Goal: Task Accomplishment & Management: Complete application form

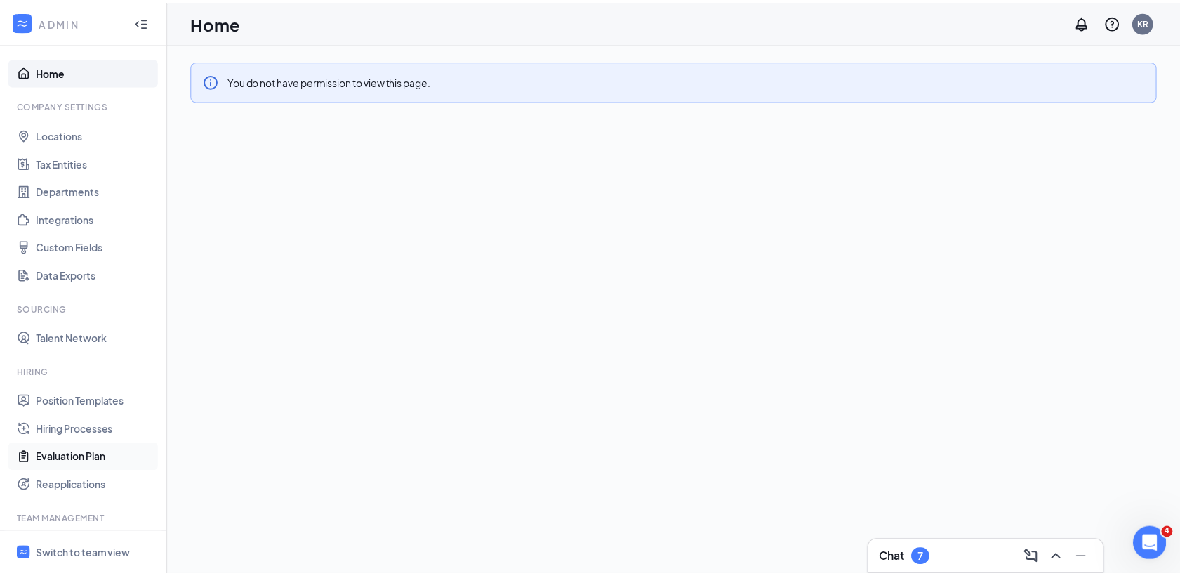
scroll to position [127, 0]
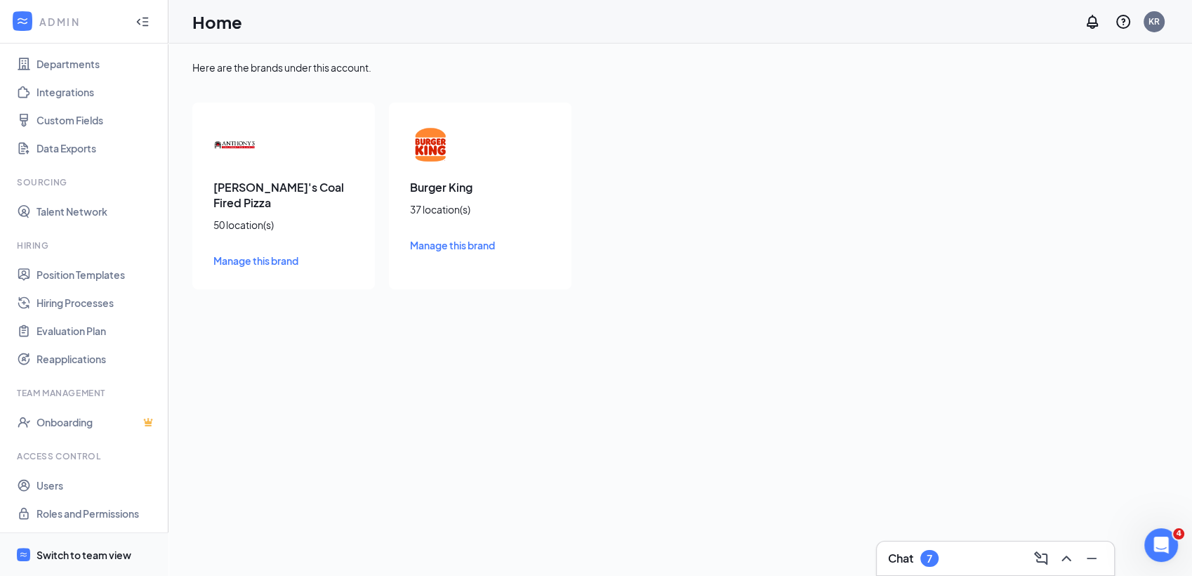
click at [84, 552] on div "Switch to team view" at bounding box center [84, 555] width 95 height 14
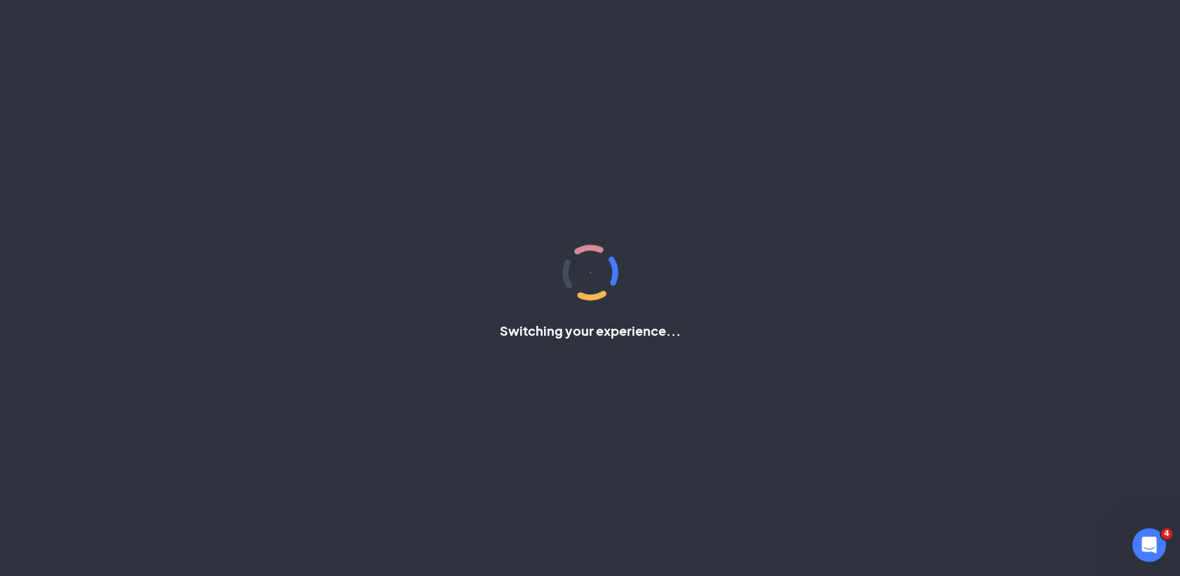
scroll to position [1, 0]
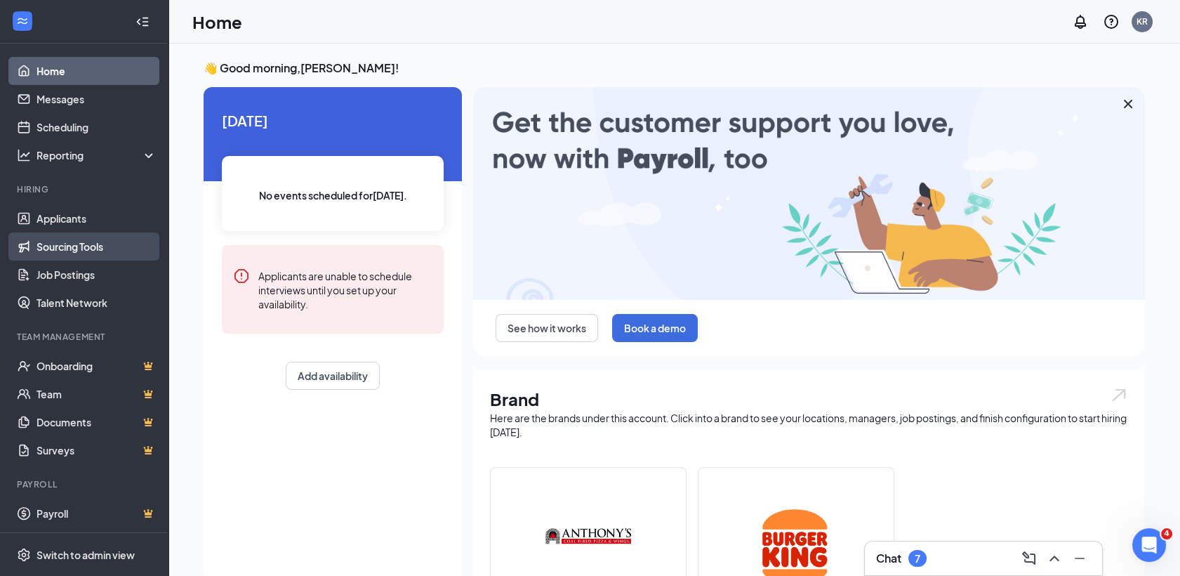
click at [63, 250] on link "Sourcing Tools" at bounding box center [97, 246] width 120 height 28
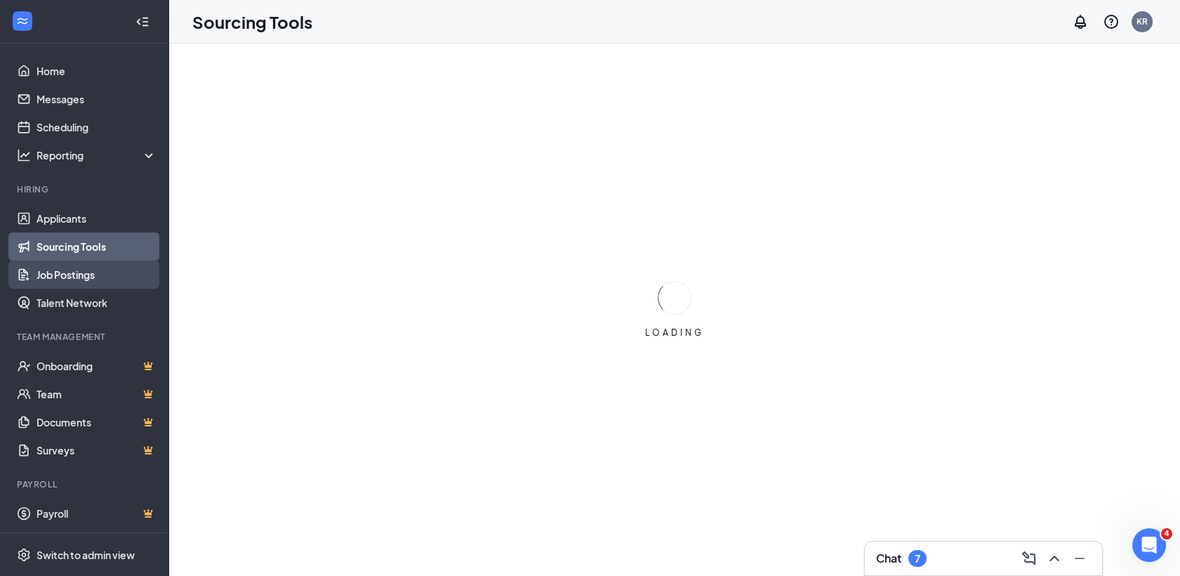
click at [65, 268] on link "Job Postings" at bounding box center [97, 274] width 120 height 28
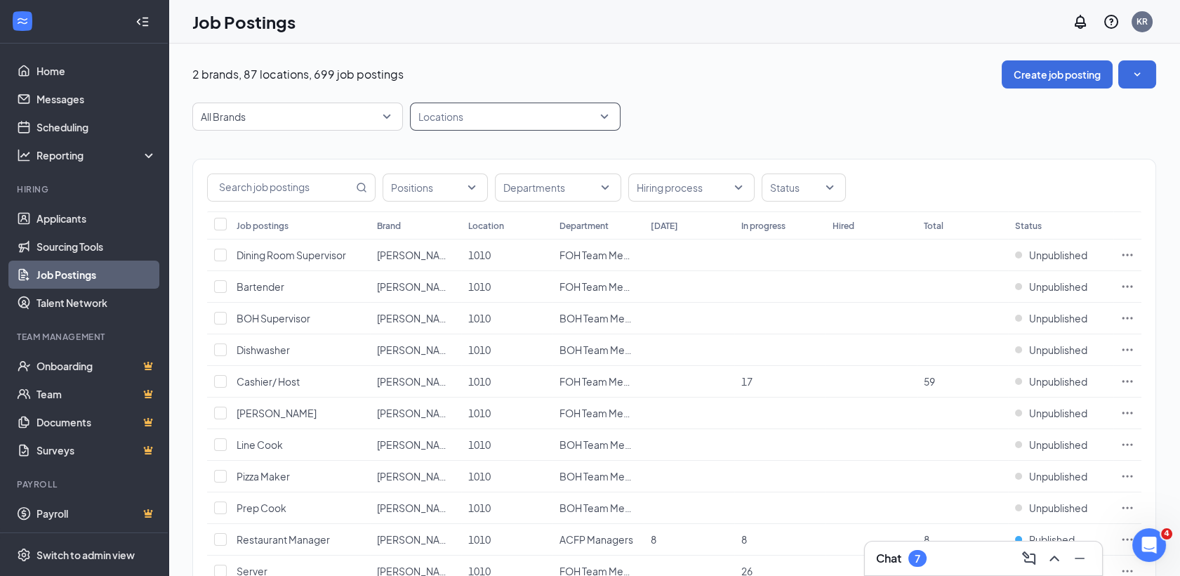
click at [473, 117] on div at bounding box center [509, 116] width 190 height 22
type input "16932"
click at [472, 152] on div "16932" at bounding box center [515, 154] width 188 height 15
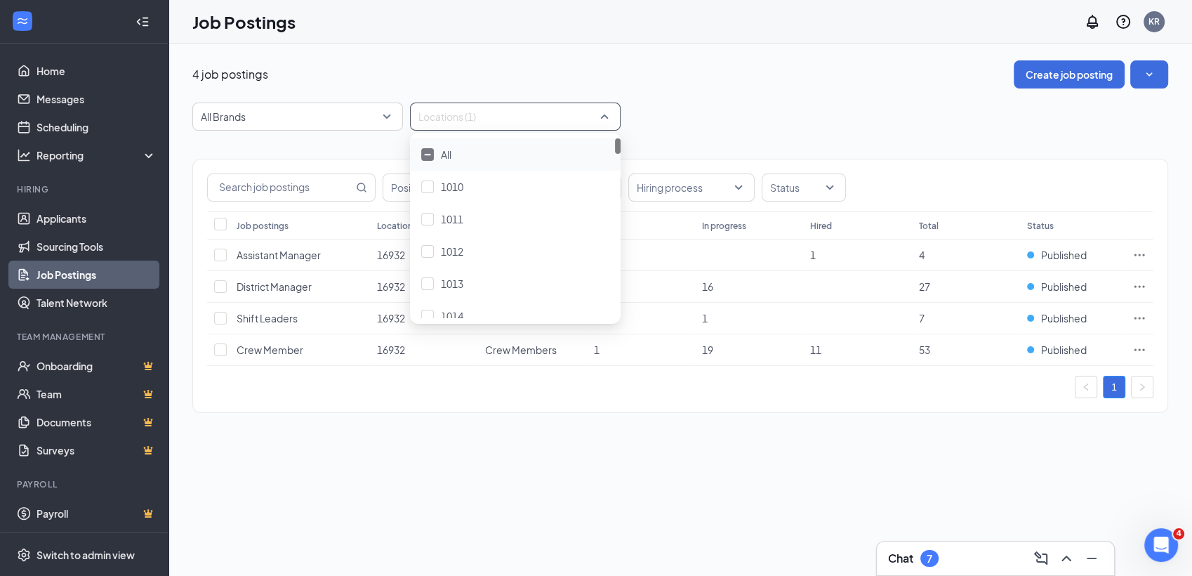
click at [724, 65] on div "4 job postings Create job posting" at bounding box center [680, 74] width 976 height 28
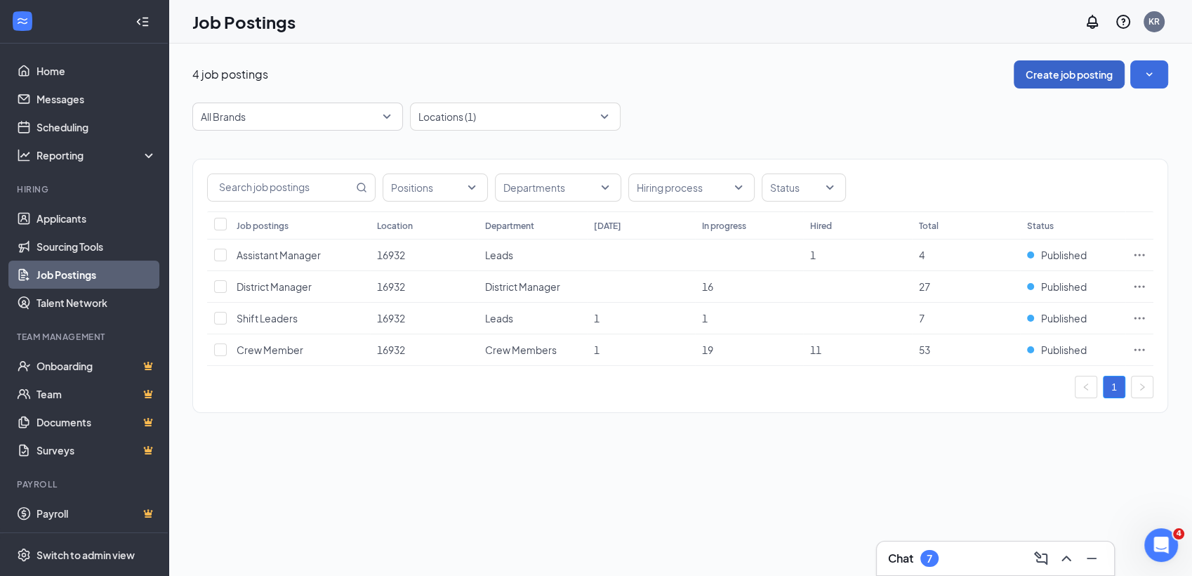
click at [1041, 74] on button "Create job posting" at bounding box center [1069, 74] width 111 height 28
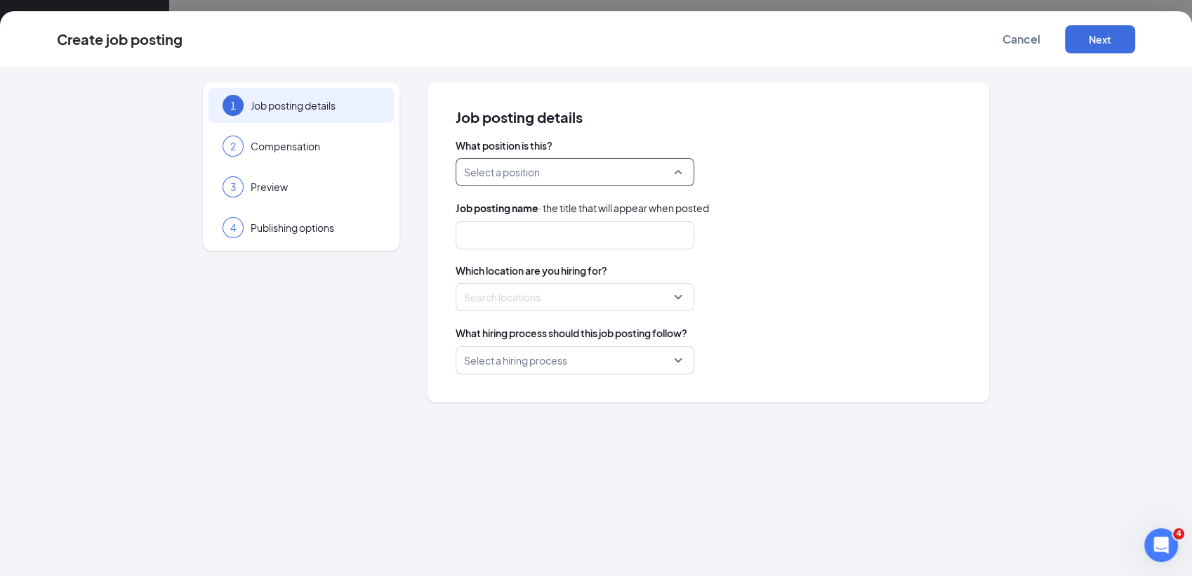
click at [564, 176] on input "search" at bounding box center [570, 172] width 212 height 27
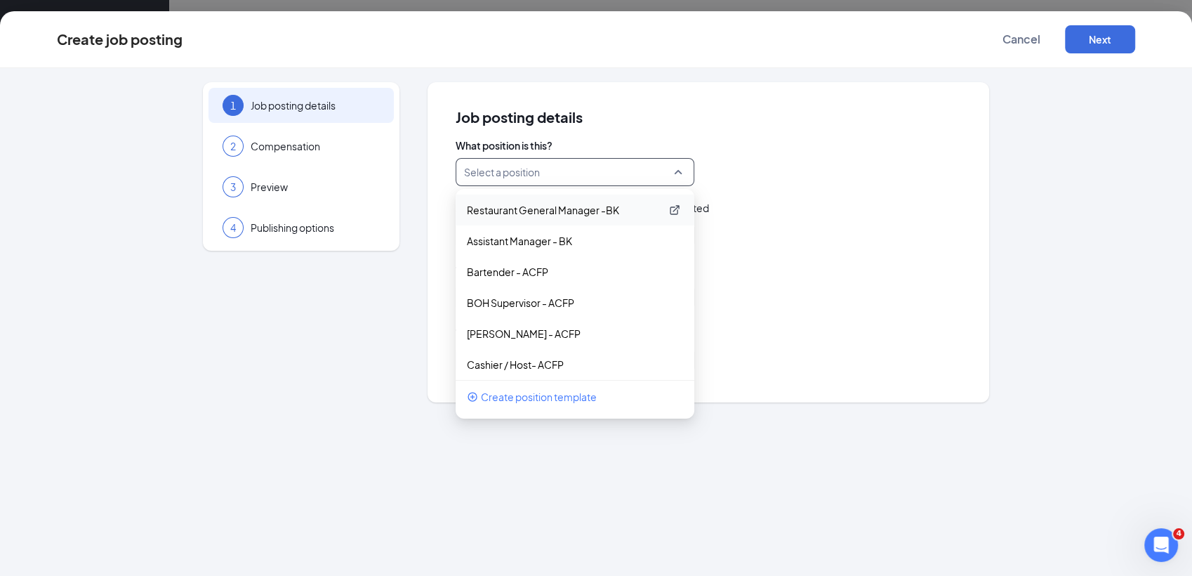
click at [562, 208] on p "Restaurant General Manager -BK" at bounding box center [564, 210] width 194 height 14
type input "Restaurant General Manager"
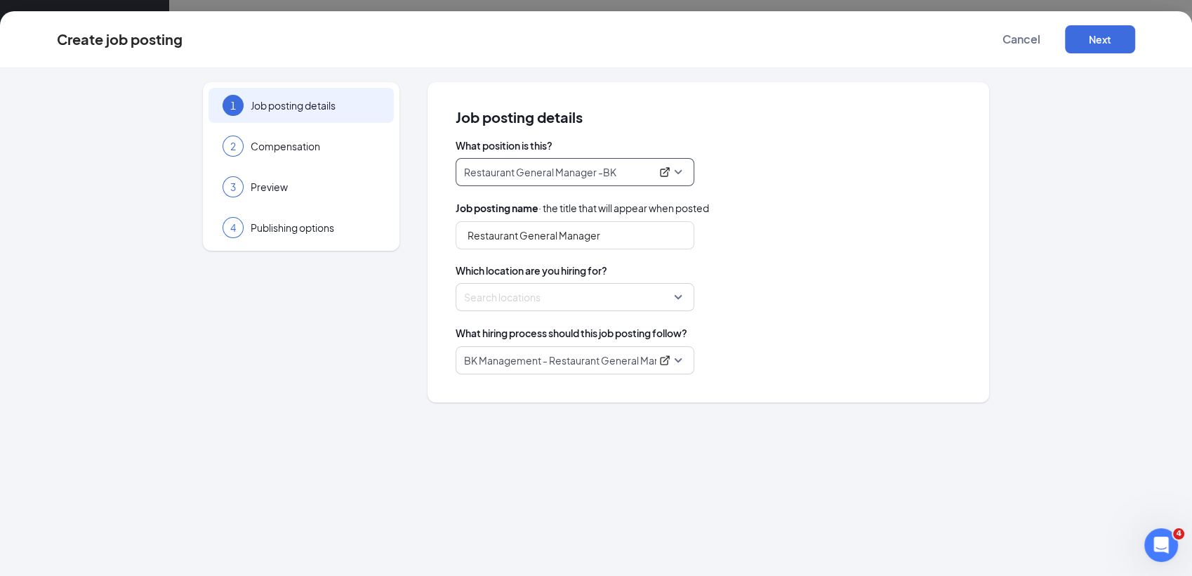
click at [555, 298] on div at bounding box center [571, 297] width 212 height 22
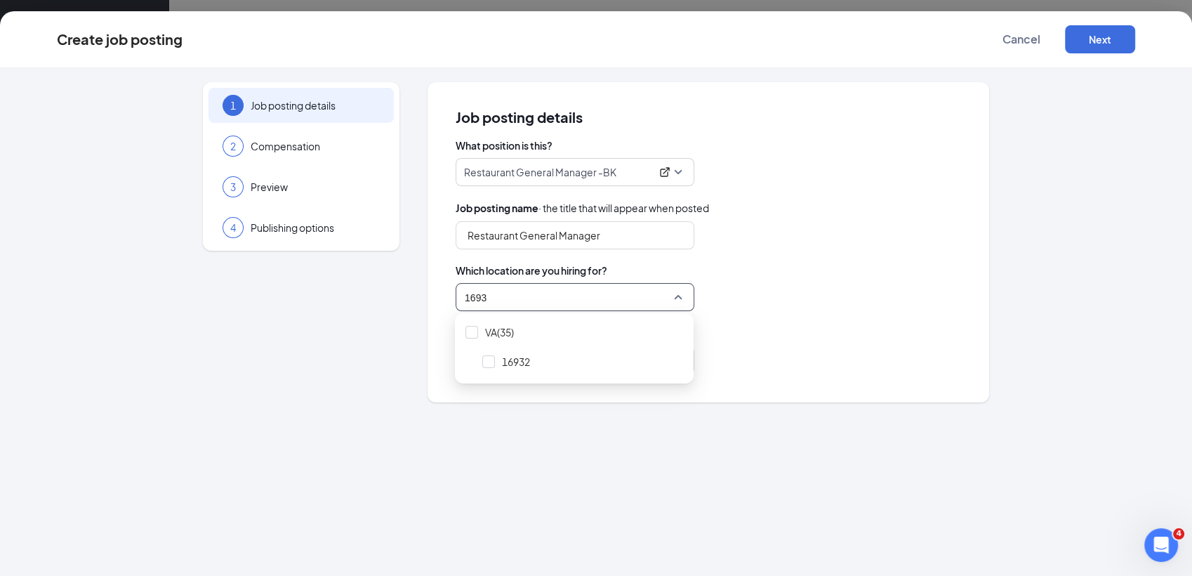
type input "16932"
click at [543, 361] on span "16932" at bounding box center [582, 361] width 211 height 27
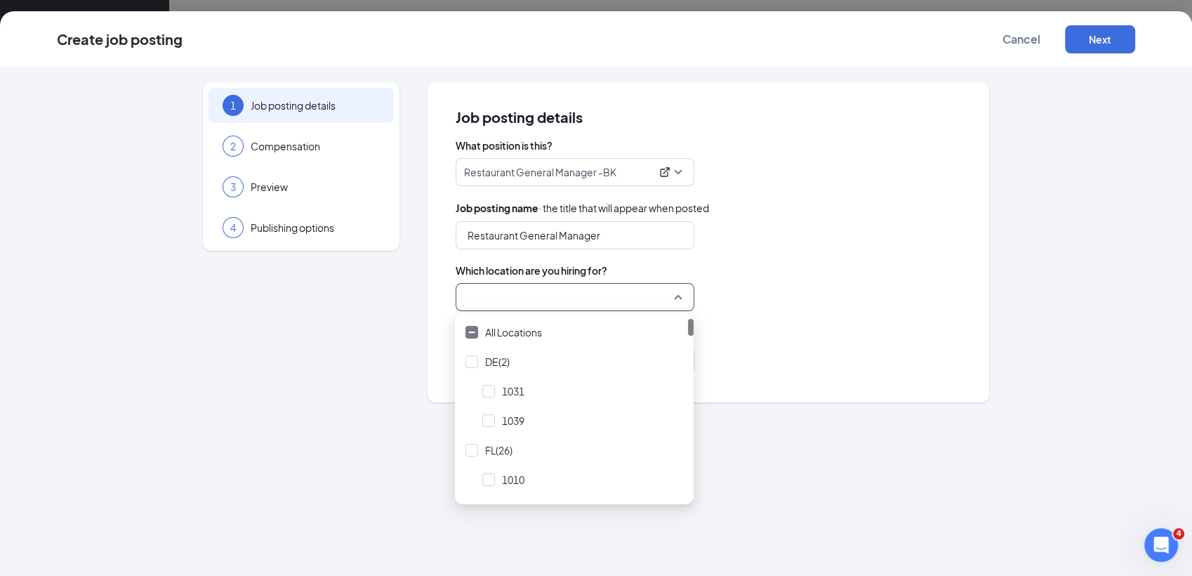
click at [829, 249] on div "Restaurant General Manager" at bounding box center [709, 235] width 506 height 28
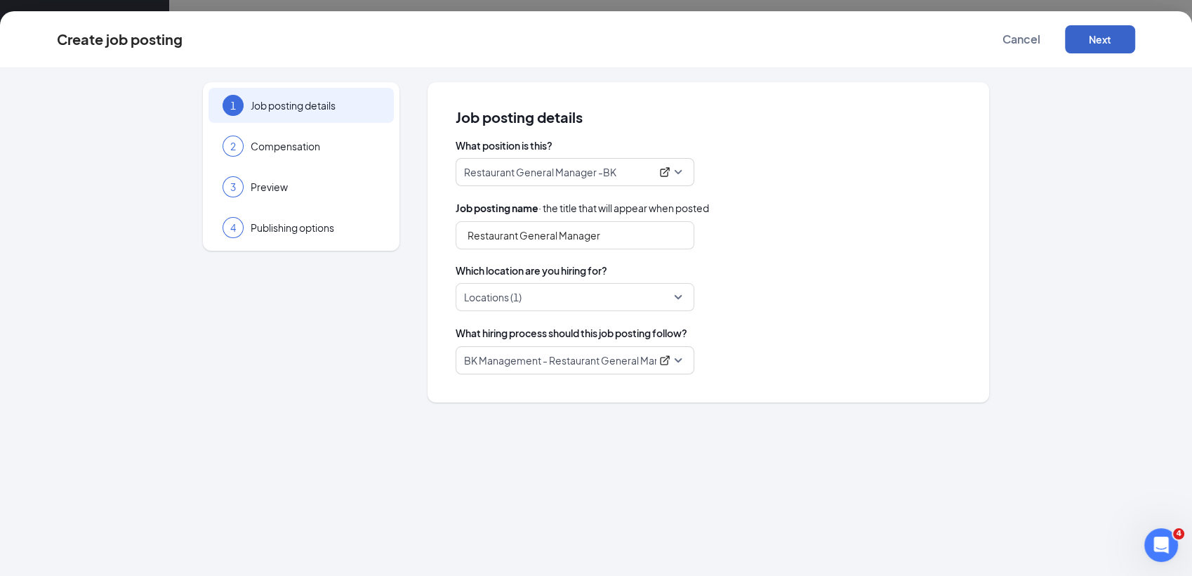
click at [1111, 38] on button "Next" at bounding box center [1100, 39] width 70 height 28
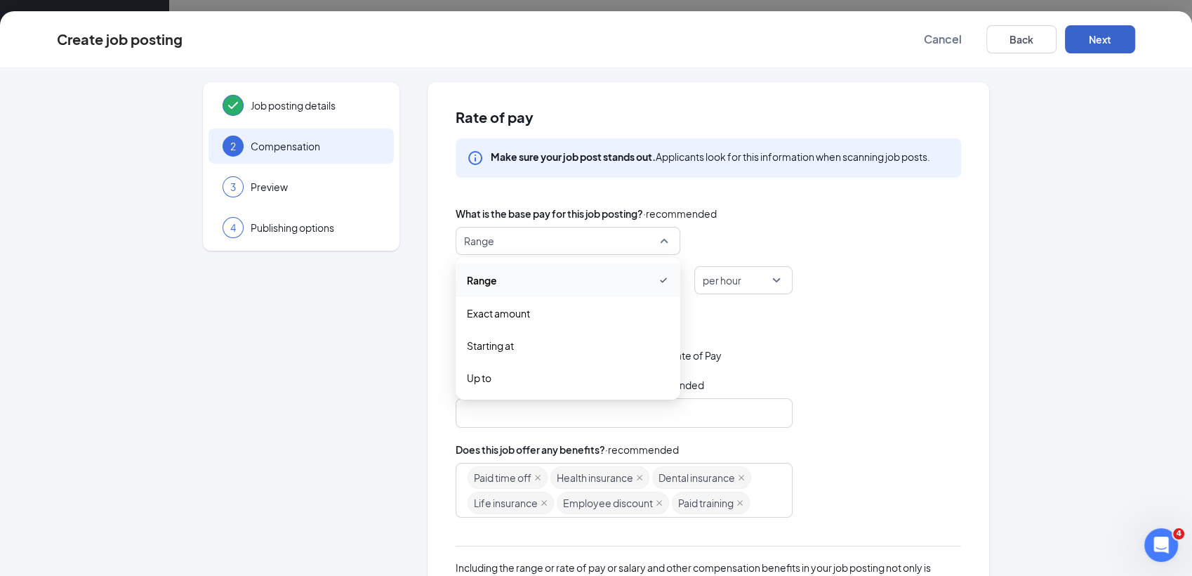
click at [627, 249] on span "Range" at bounding box center [561, 240] width 195 height 27
click at [573, 343] on span "Starting at" at bounding box center [568, 345] width 202 height 15
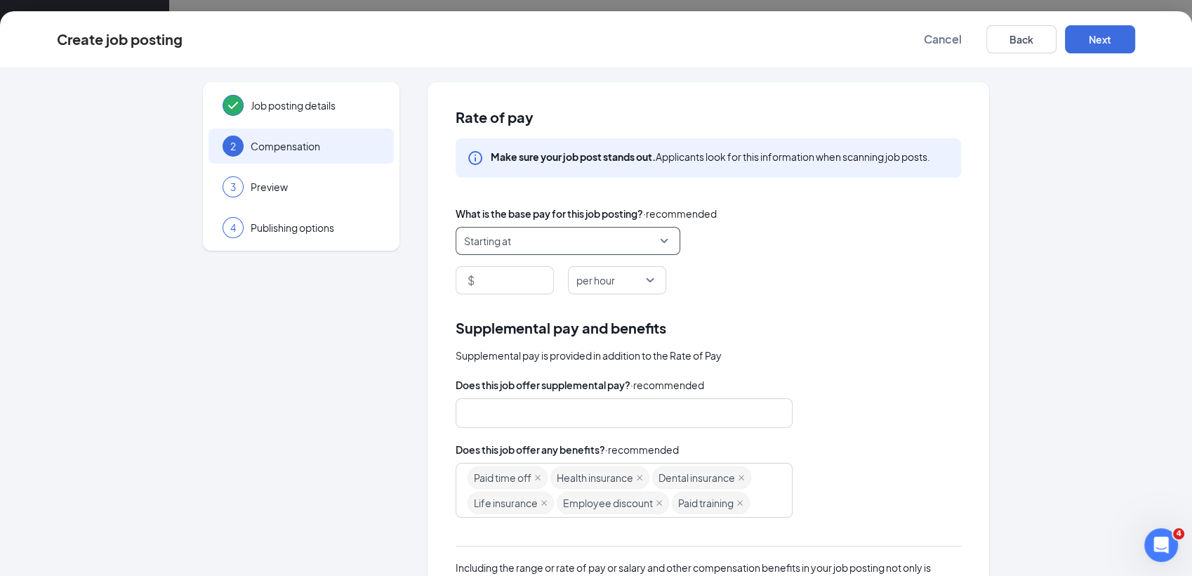
click at [601, 242] on span "Starting at" at bounding box center [561, 240] width 195 height 27
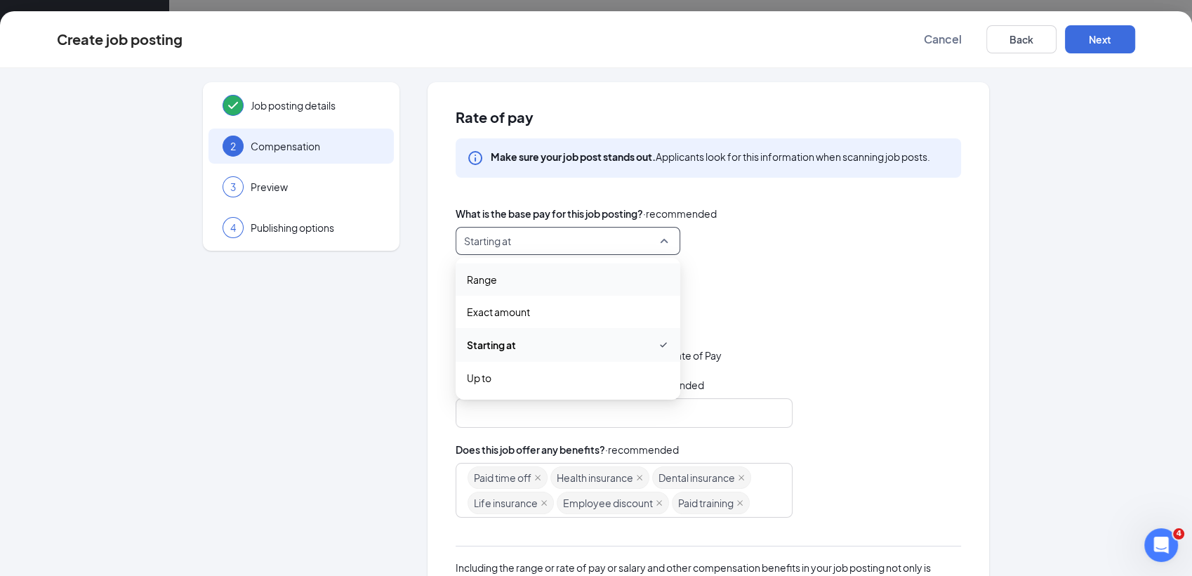
click at [569, 279] on span "Range" at bounding box center [568, 279] width 202 height 15
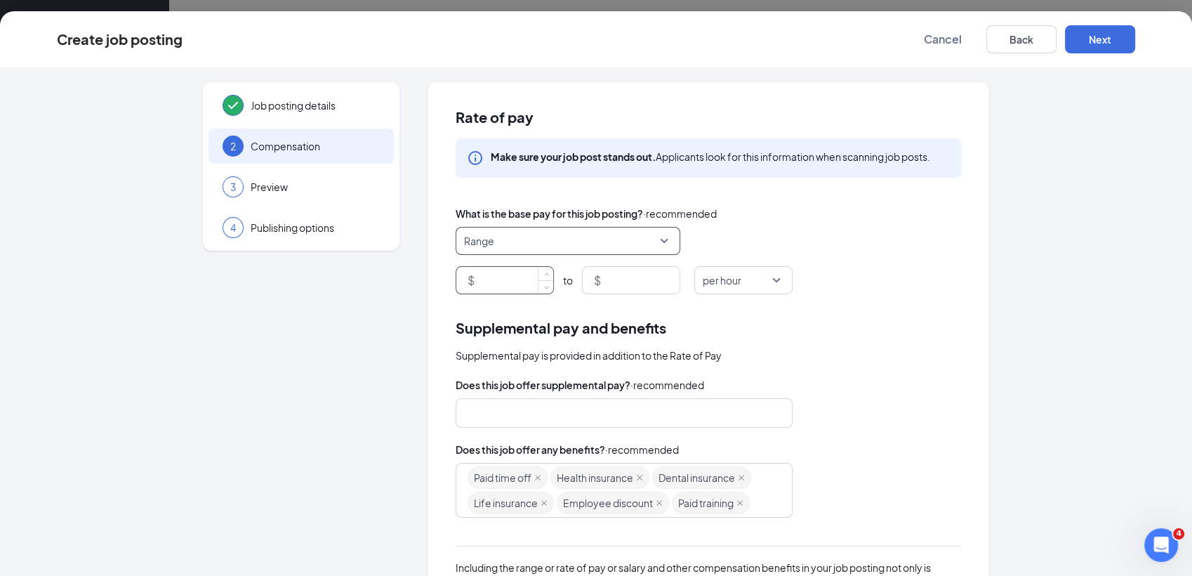
click at [509, 286] on input at bounding box center [515, 280] width 76 height 27
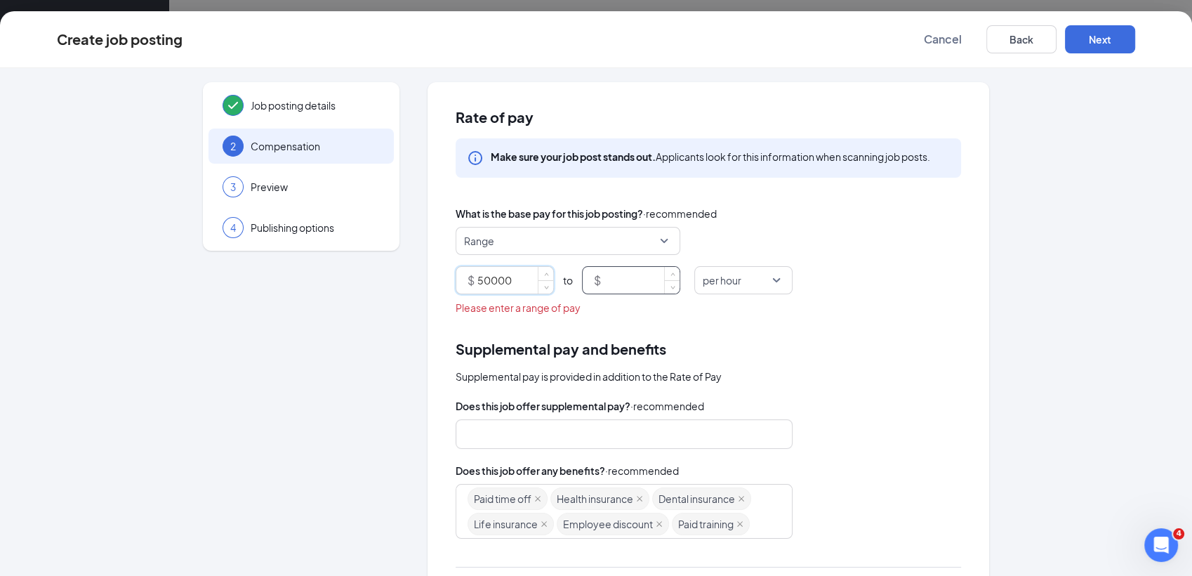
type input "50000"
click at [604, 284] on input at bounding box center [642, 280] width 76 height 27
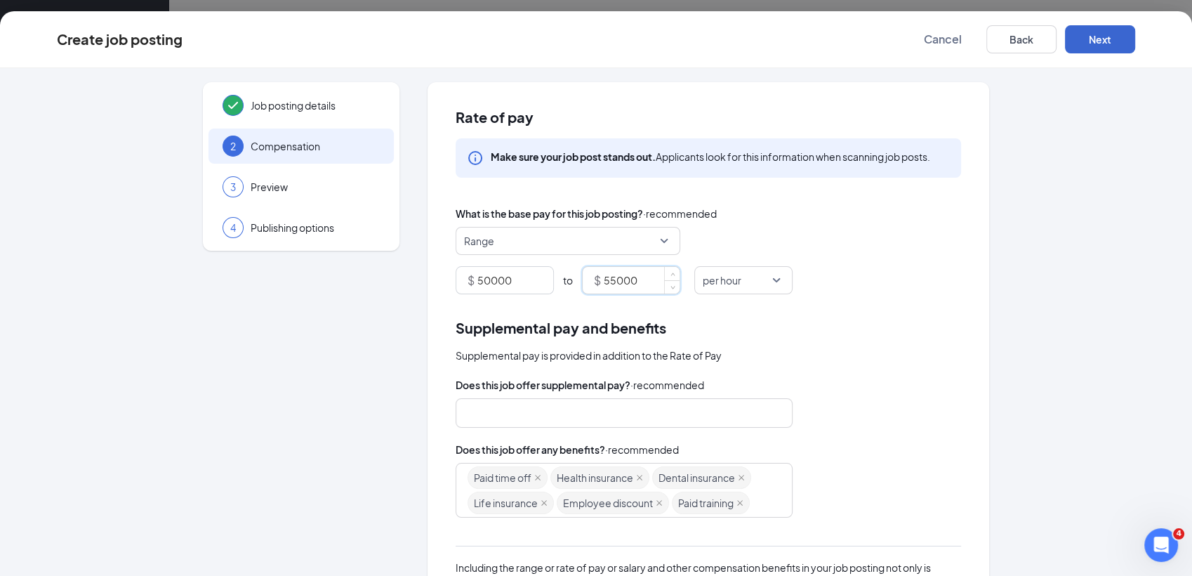
type input "55000"
click at [1090, 44] on button "Next" at bounding box center [1100, 39] width 70 height 28
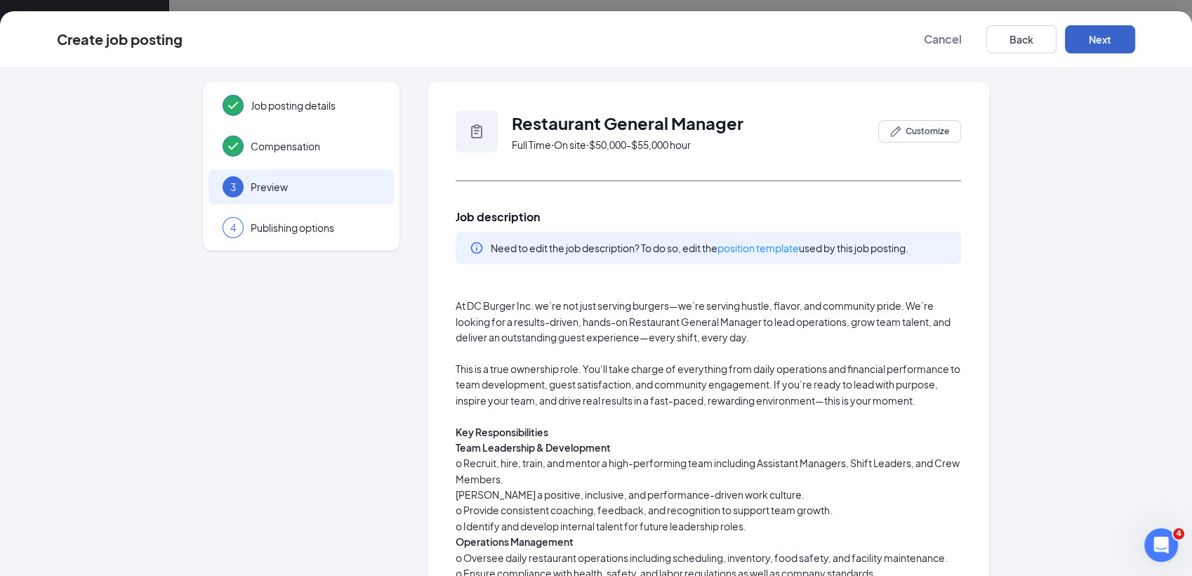
click at [1088, 43] on button "Next" at bounding box center [1100, 39] width 70 height 28
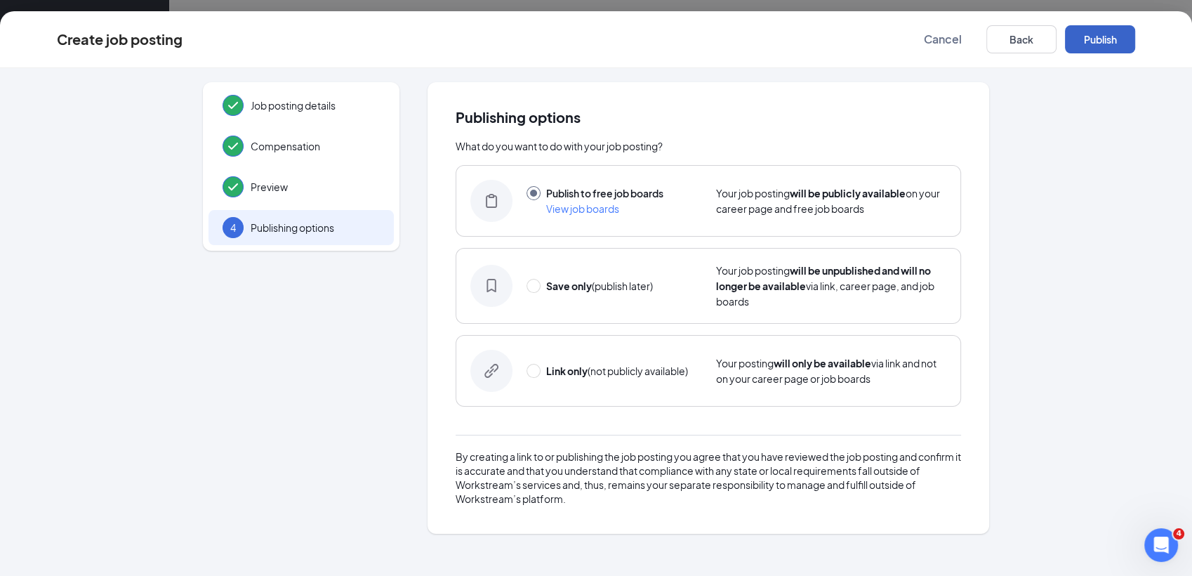
click at [1088, 43] on button "Publish" at bounding box center [1100, 39] width 70 height 28
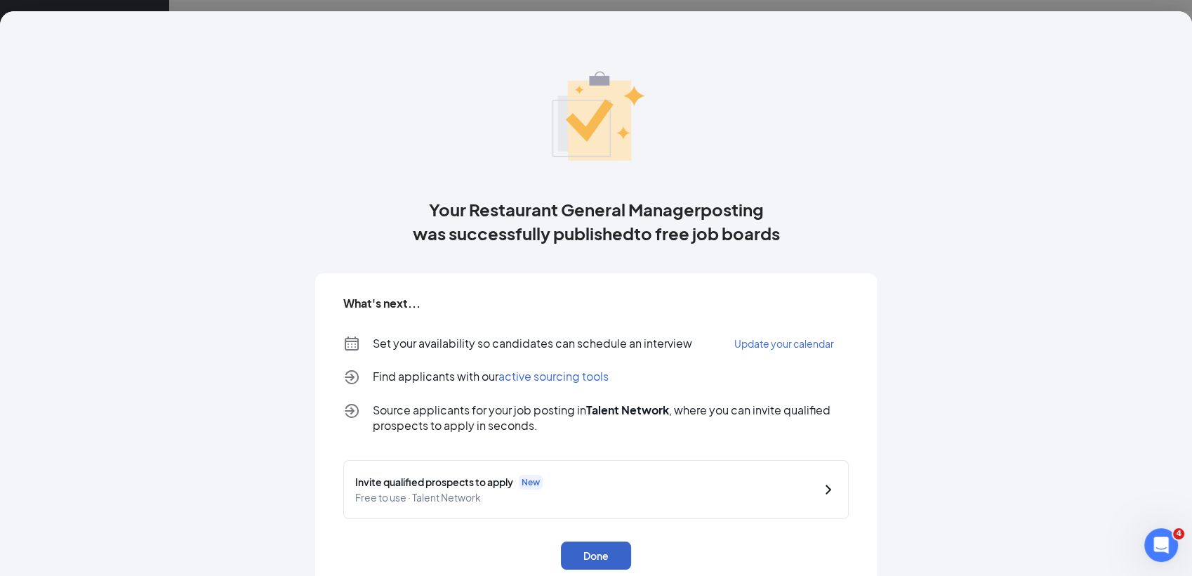
click at [561, 548] on button "Done" at bounding box center [596, 555] width 70 height 28
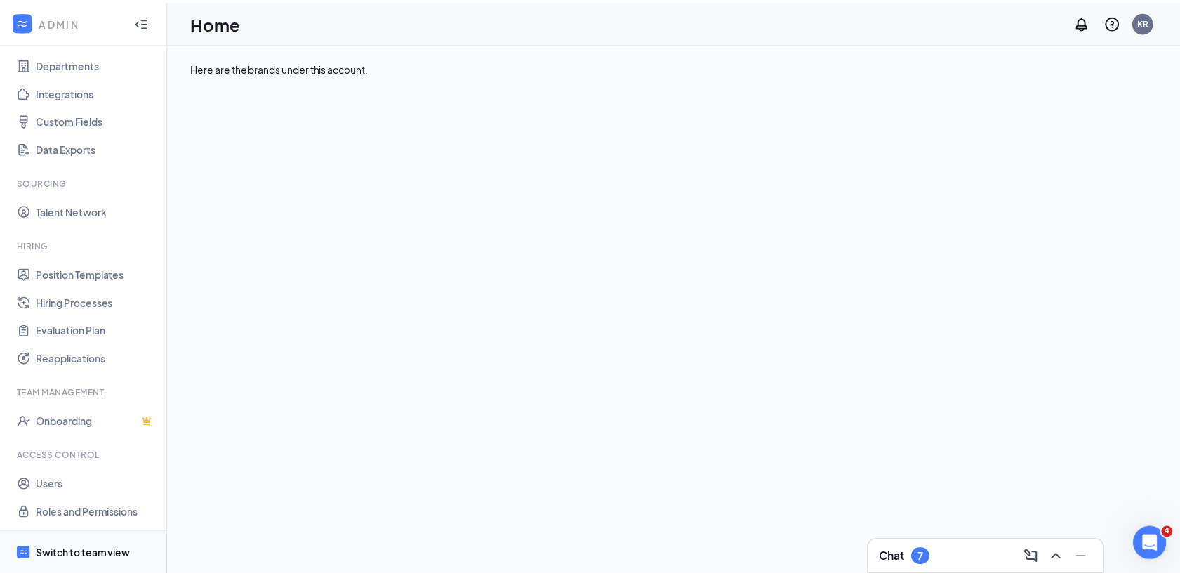
scroll to position [126, 0]
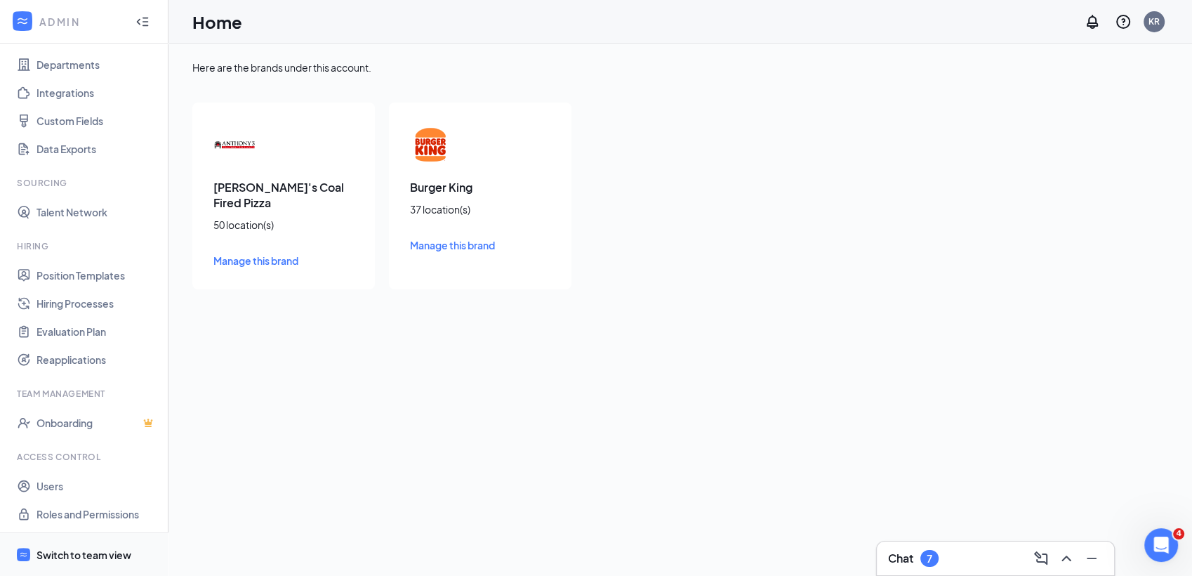
click at [92, 548] on div "Switch to team view" at bounding box center [84, 555] width 95 height 14
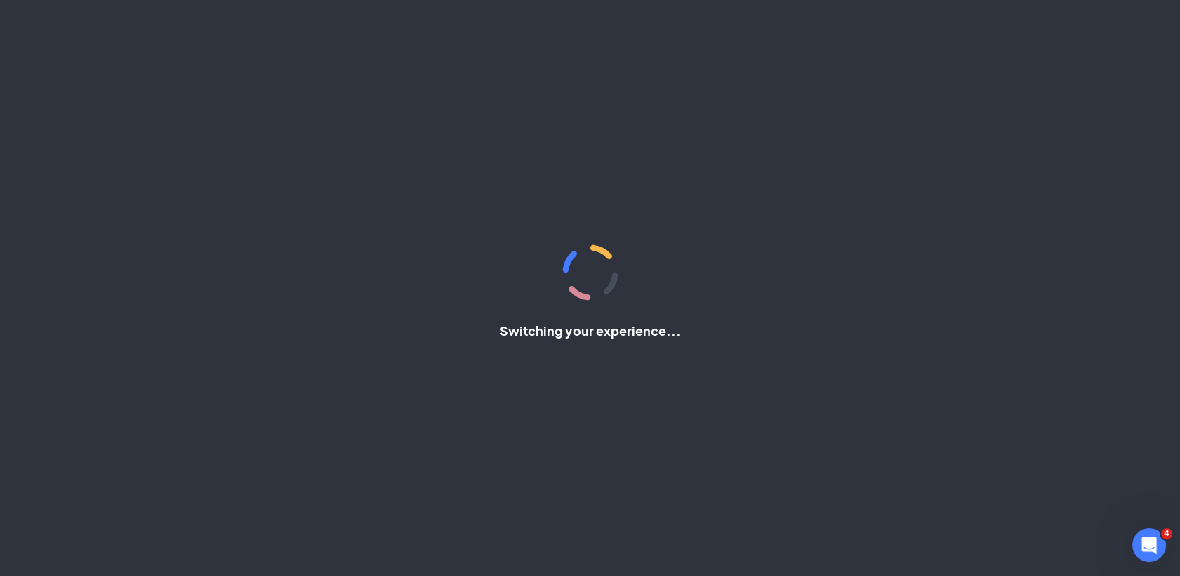
scroll to position [1, 0]
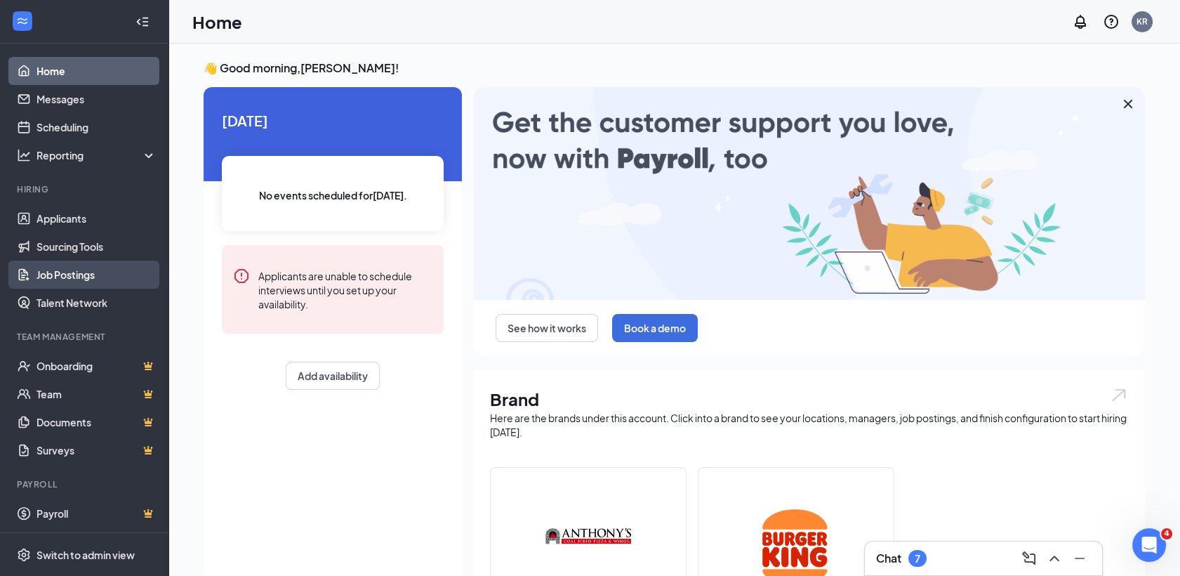
click at [77, 279] on link "Job Postings" at bounding box center [97, 274] width 120 height 28
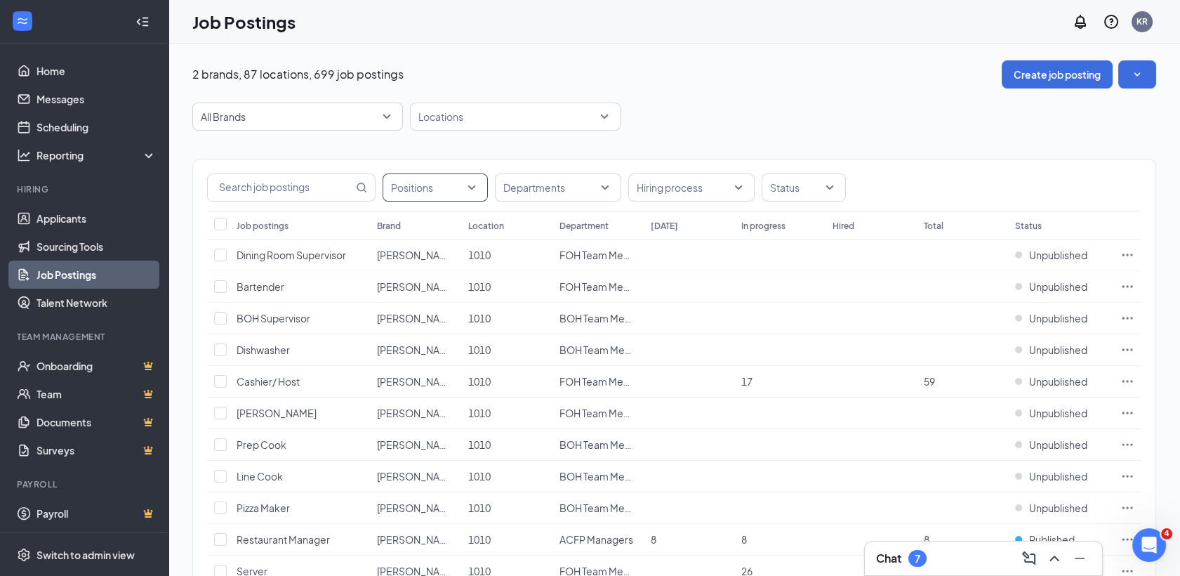
click at [477, 179] on div "Positions" at bounding box center [435, 187] width 105 height 28
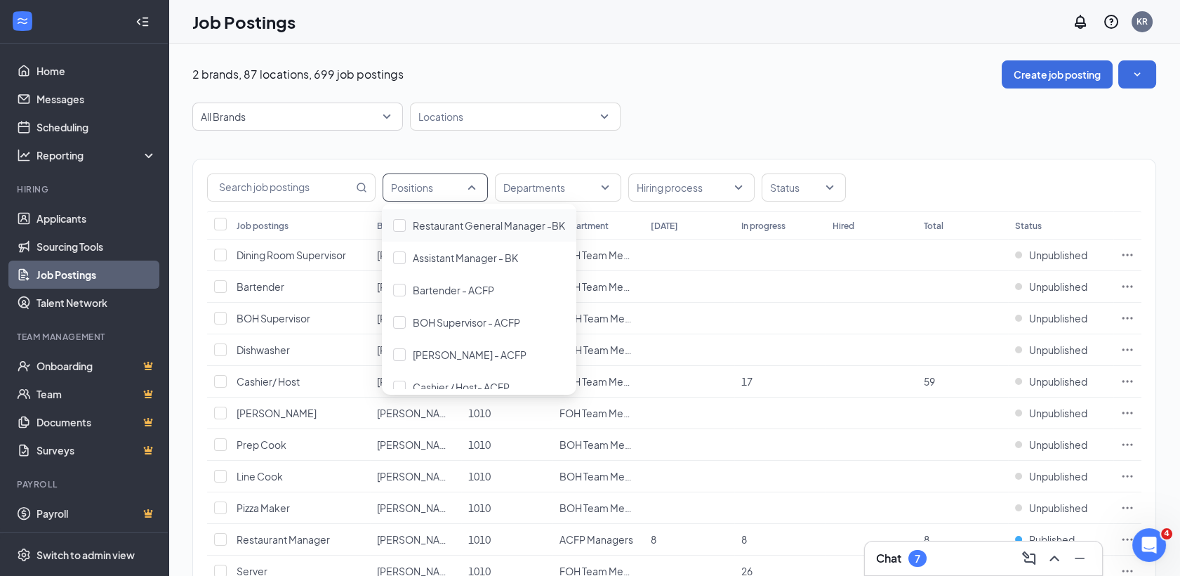
click at [463, 204] on div "230562 230567 Restaurant General Manager -BK Assistant Manager - BK Bartender -…" at bounding box center [479, 299] width 194 height 191
click at [471, 222] on span "Restaurant General Manager -BK" at bounding box center [489, 225] width 152 height 13
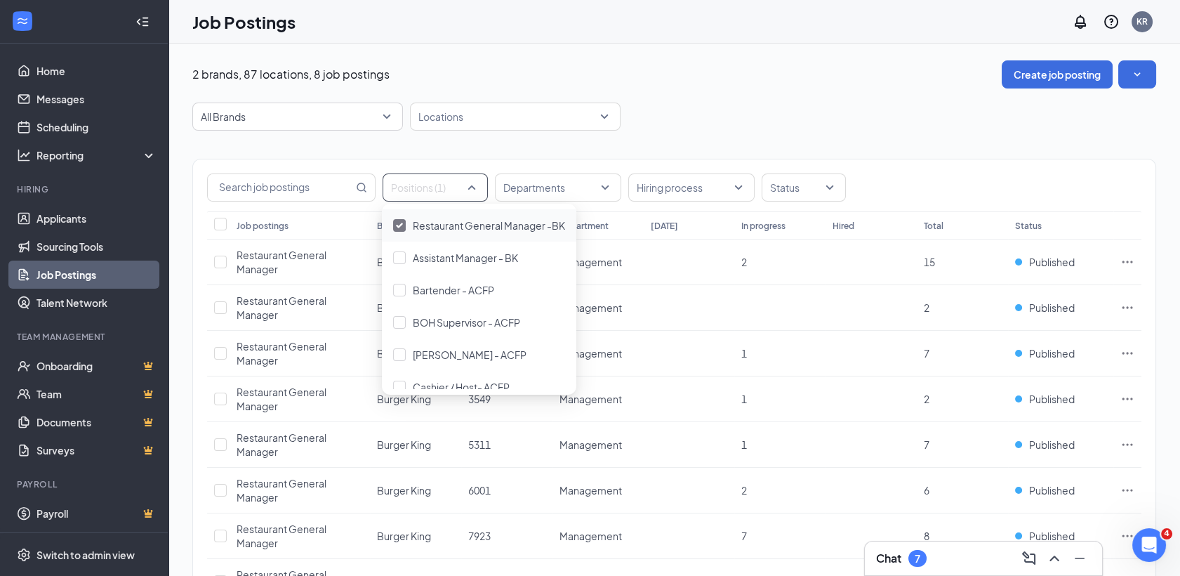
click at [696, 134] on div "Positions (1) Departments Hiring process Status Job postings Brand Location Dep…" at bounding box center [674, 398] width 964 height 535
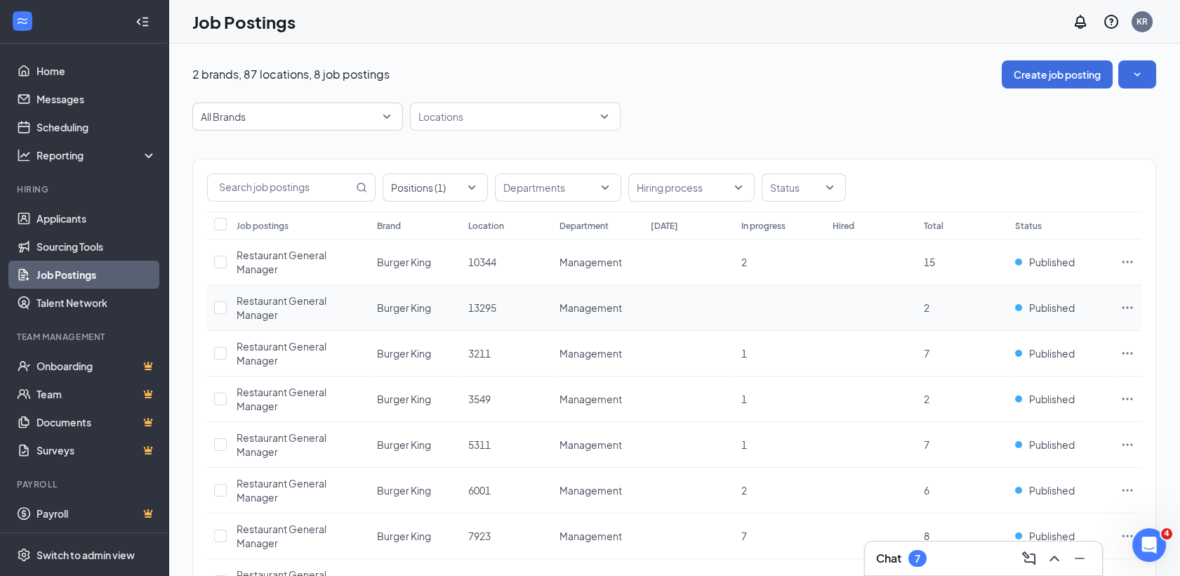
click at [316, 297] on span "Restaurant General Manager" at bounding box center [282, 307] width 90 height 27
click at [1129, 307] on icon "Ellipses" at bounding box center [1128, 307] width 14 height 14
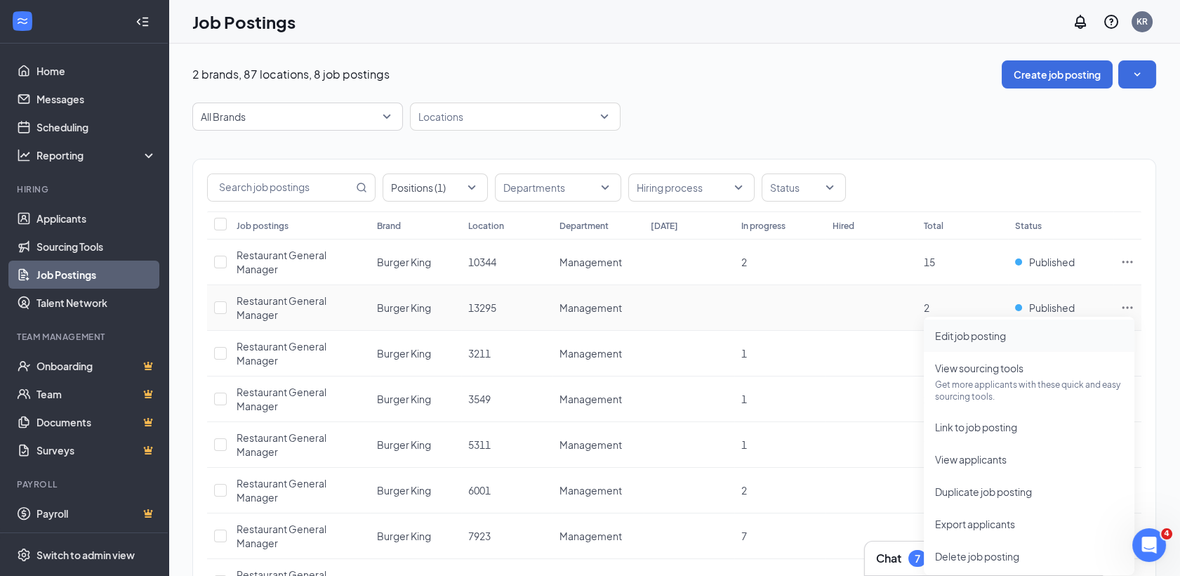
click at [1039, 338] on span "Edit job posting" at bounding box center [1029, 335] width 188 height 15
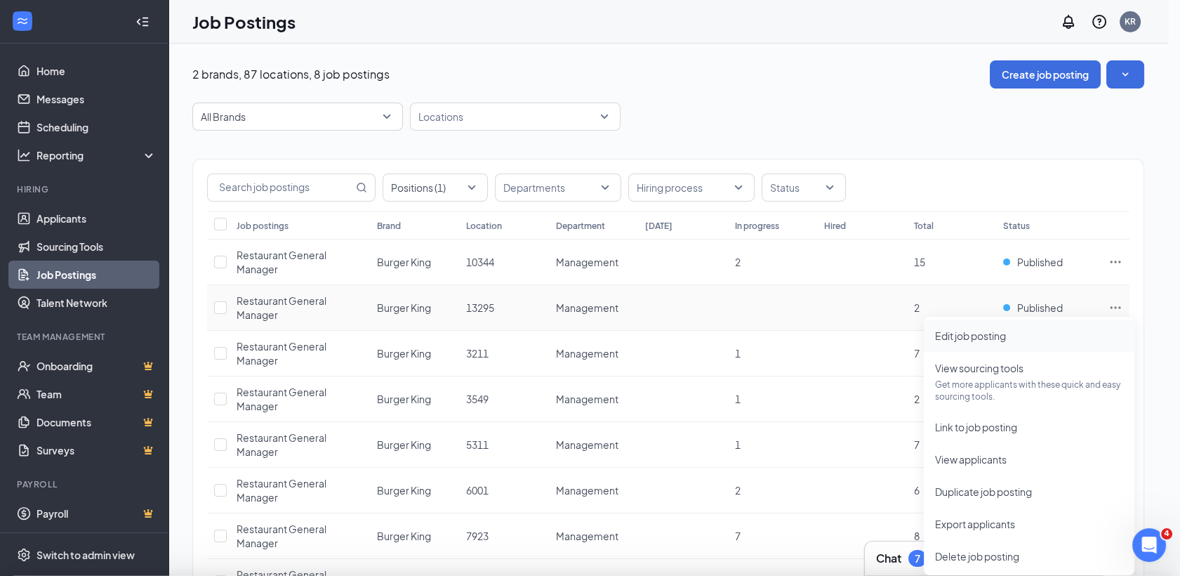
type input "13295"
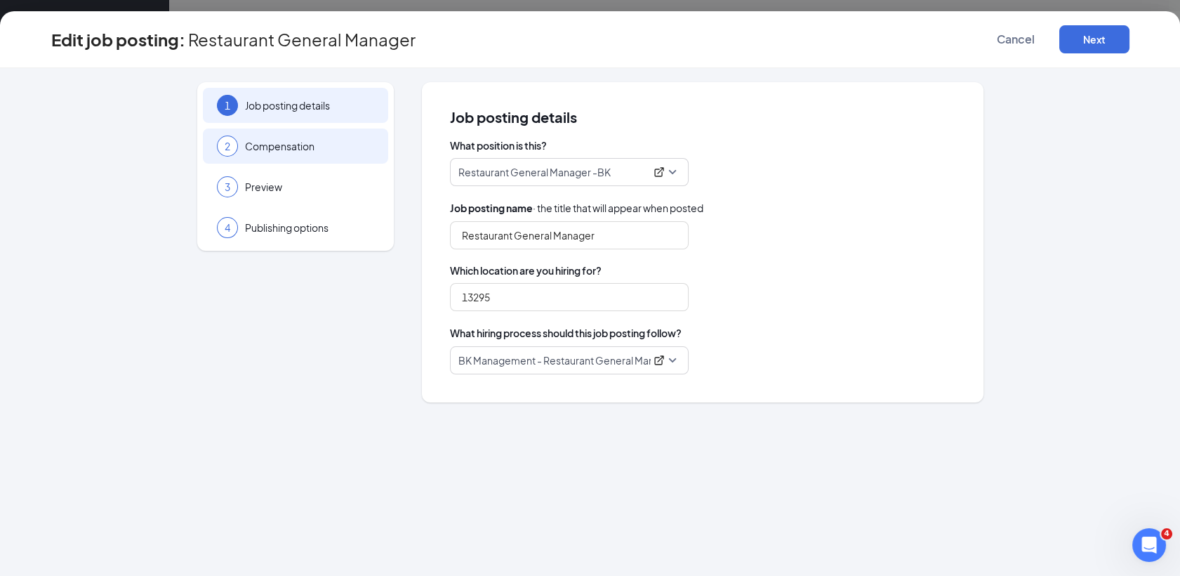
click at [291, 133] on div "2 Compensation" at bounding box center [295, 145] width 185 height 35
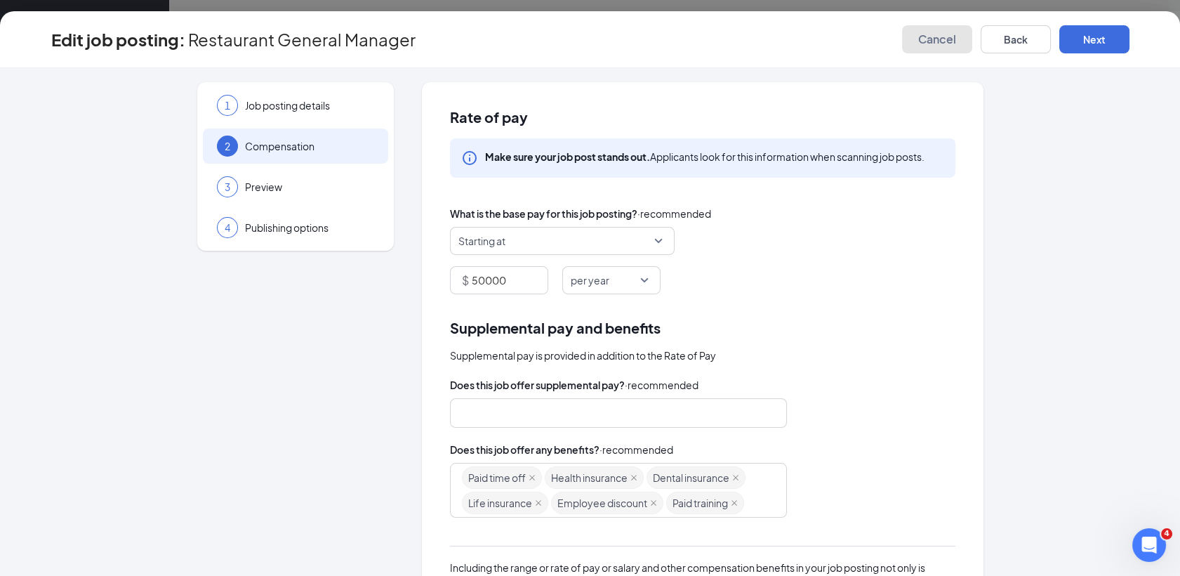
click at [935, 33] on span "Cancel" at bounding box center [937, 39] width 38 height 14
